Goal: Transaction & Acquisition: Download file/media

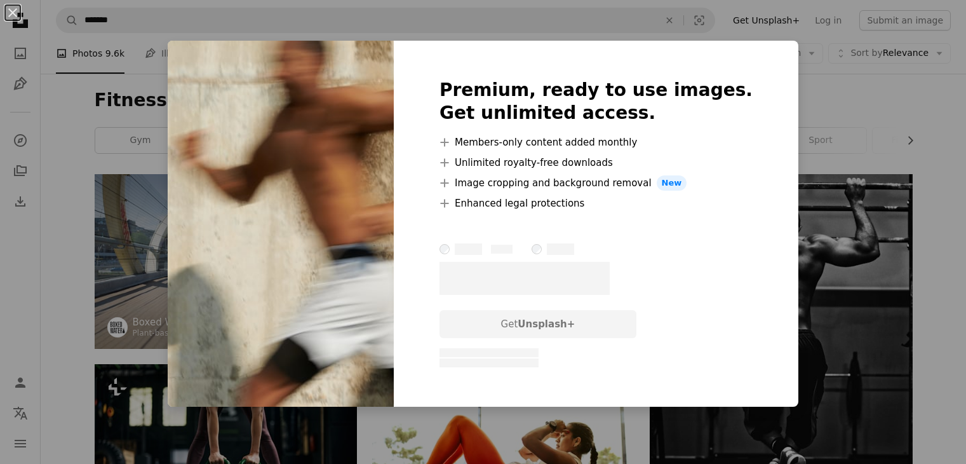
scroll to position [2417, 0]
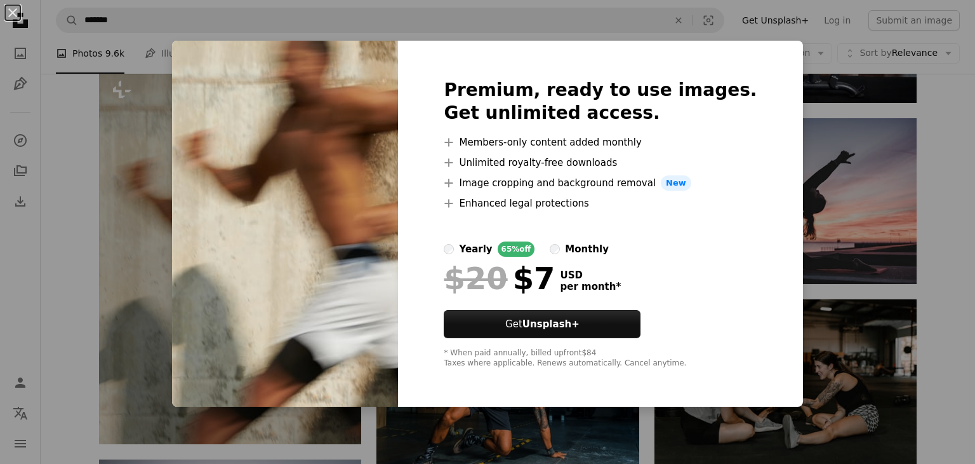
click at [848, 187] on div "An X shape Premium, ready to use images. Get unlimited access. A plus sign Memb…" at bounding box center [487, 232] width 975 height 464
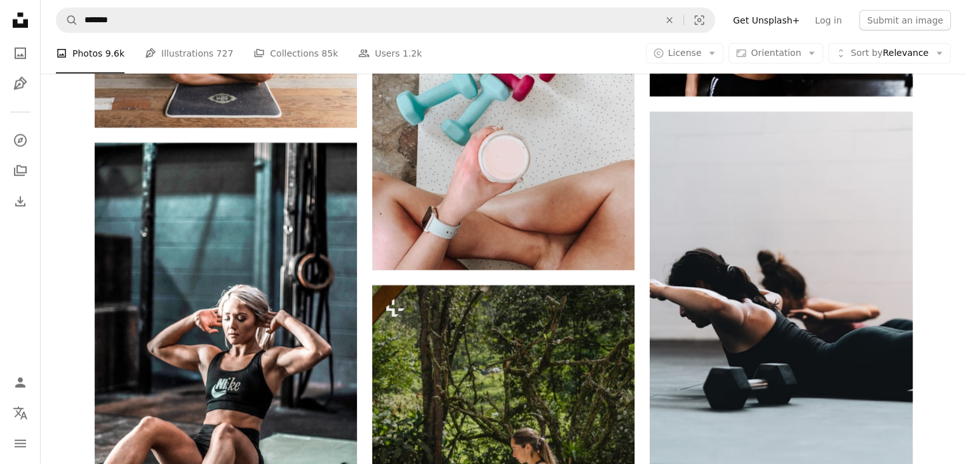
scroll to position [3531, 0]
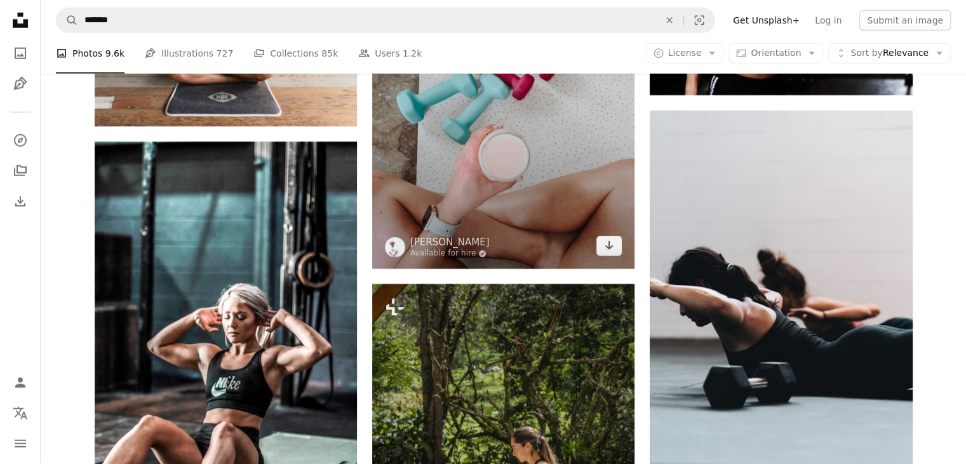
click at [610, 259] on img at bounding box center [503, 107] width 262 height 324
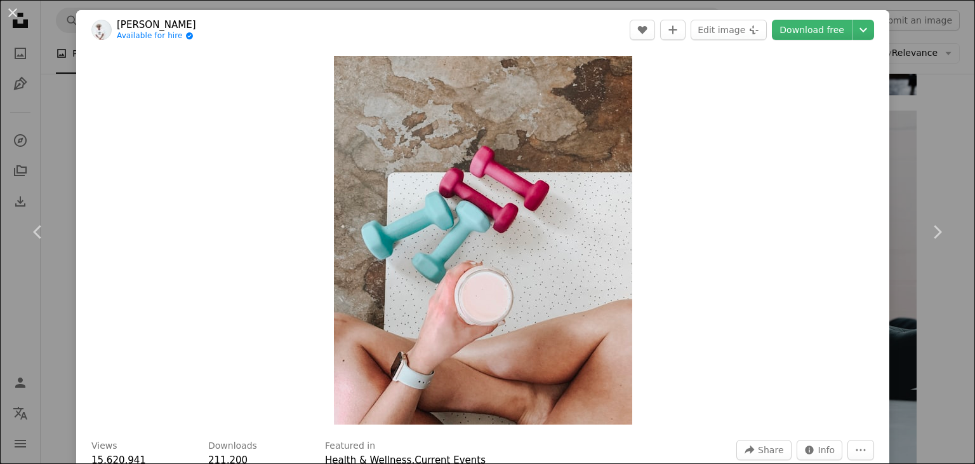
click at [930, 49] on div "An X shape Chevron left Chevron right [PERSON_NAME] Available for hire A checkm…" at bounding box center [487, 232] width 975 height 464
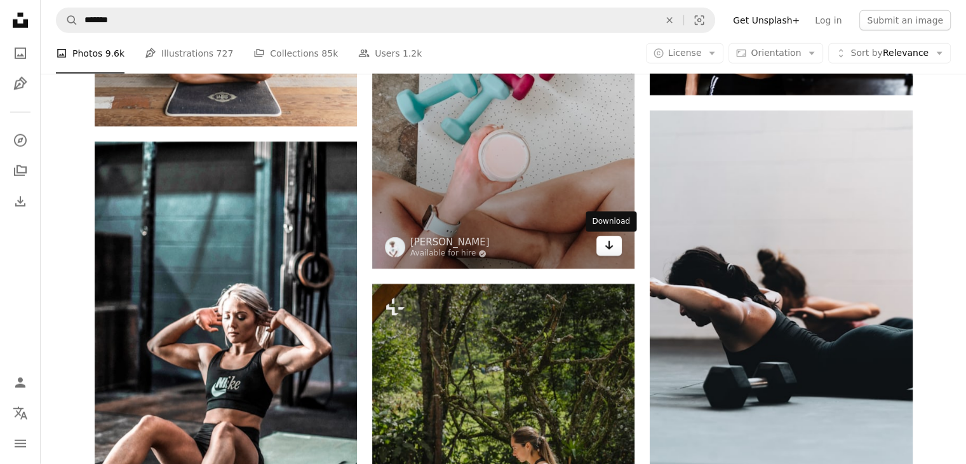
click at [610, 247] on icon "Arrow pointing down" at bounding box center [609, 244] width 10 height 15
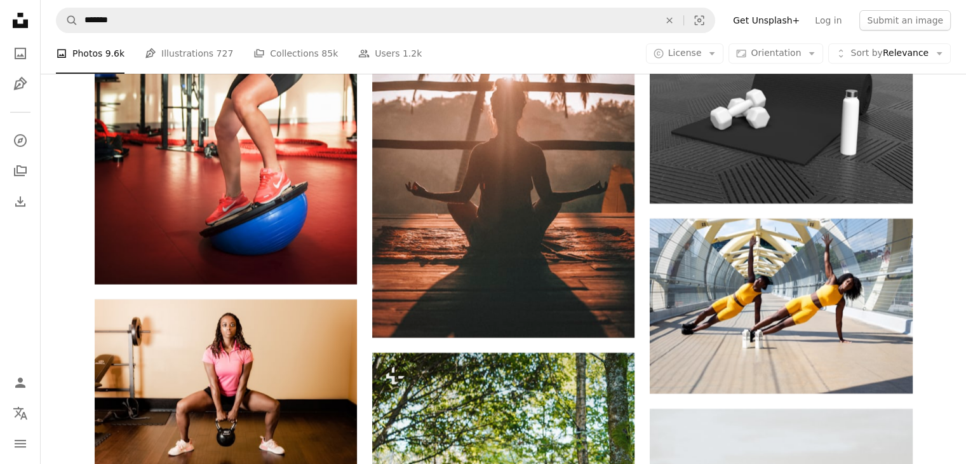
scroll to position [5390, 0]
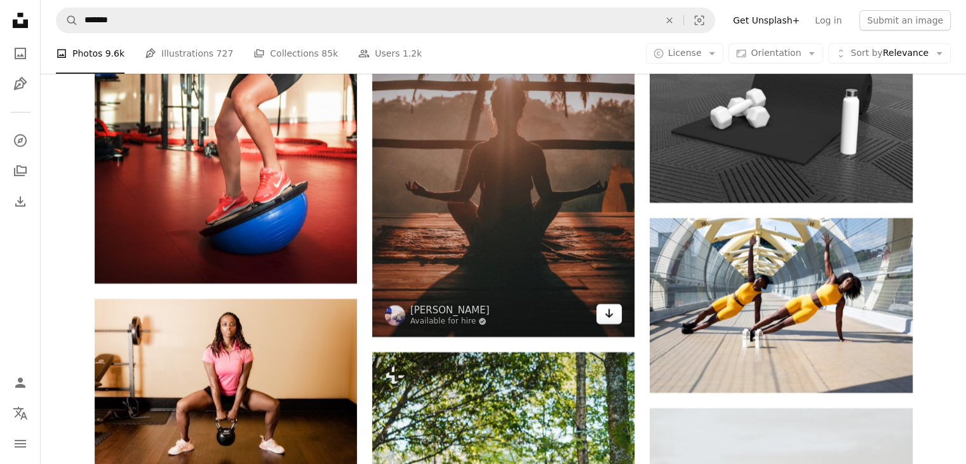
click at [606, 317] on icon "Arrow pointing down" at bounding box center [609, 312] width 10 height 15
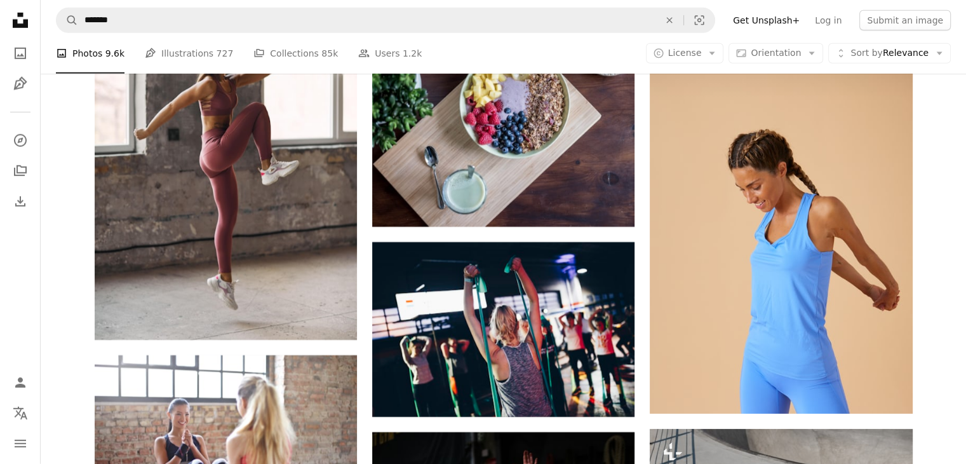
scroll to position [8677, 0]
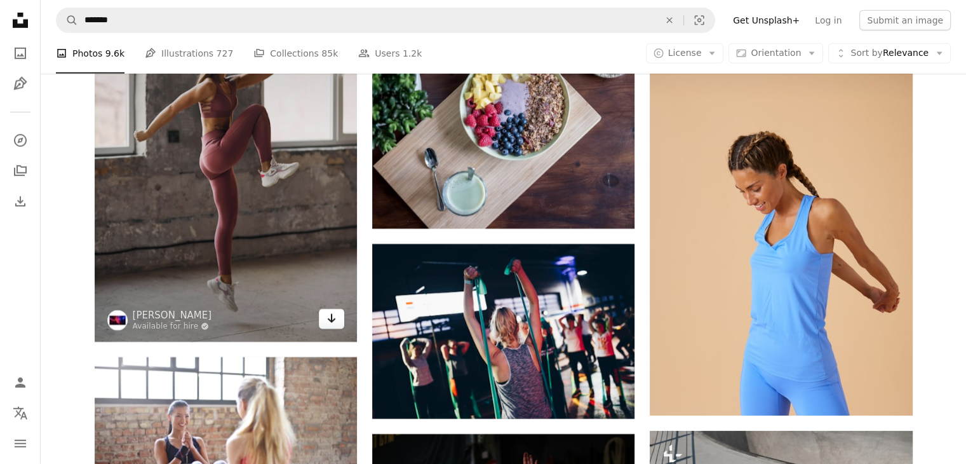
click at [328, 325] on icon "Arrow pointing down" at bounding box center [331, 318] width 10 height 15
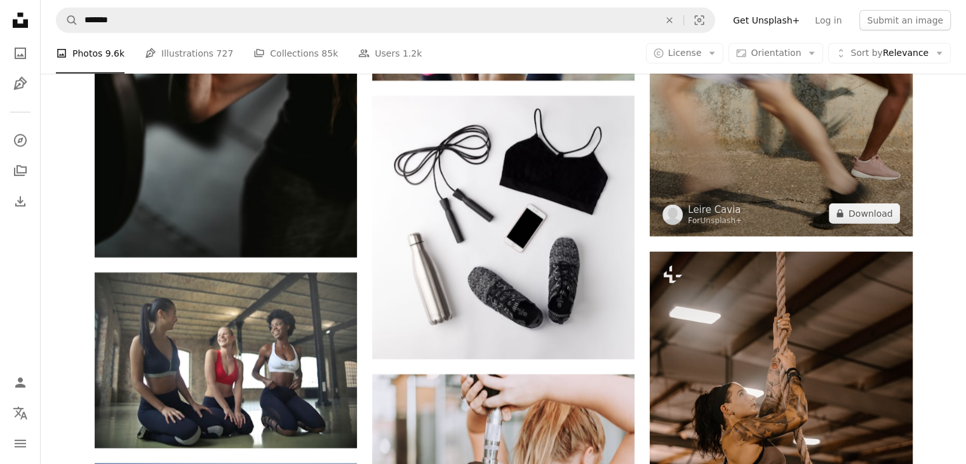
scroll to position [13659, 0]
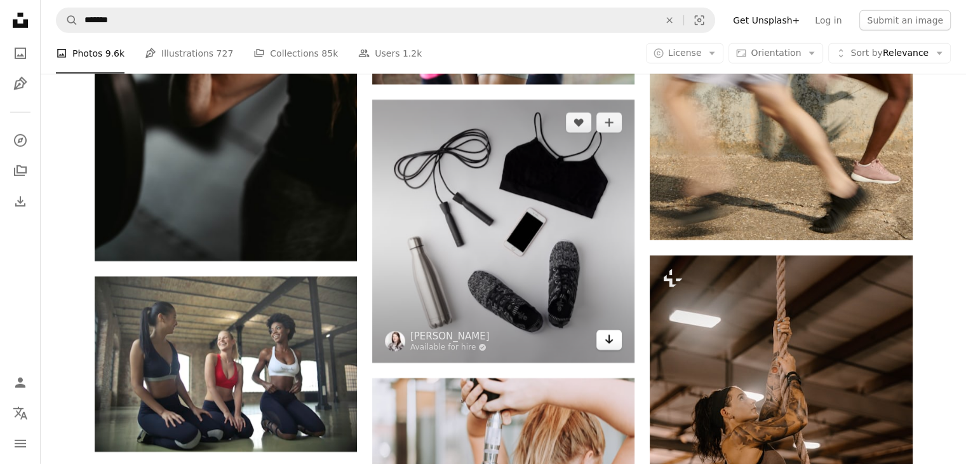
click at [608, 344] on icon "Download" at bounding box center [609, 339] width 8 height 9
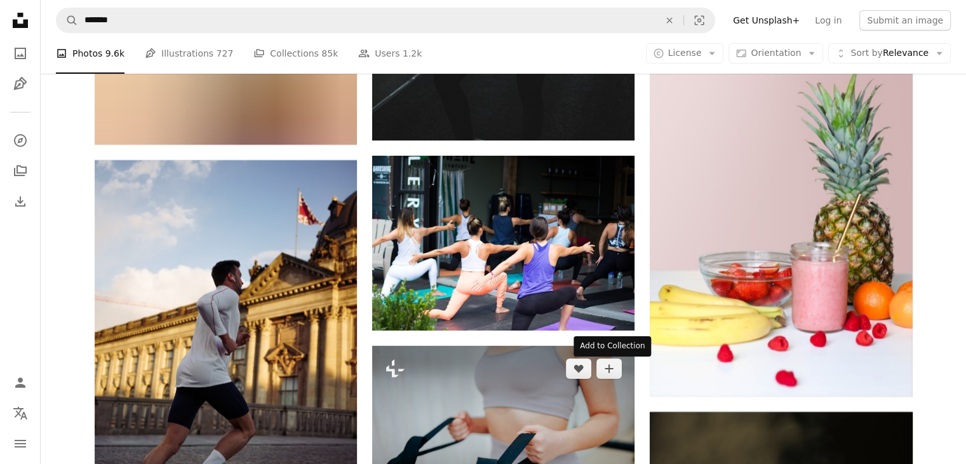
scroll to position [29173, 0]
